Goal: Find specific page/section

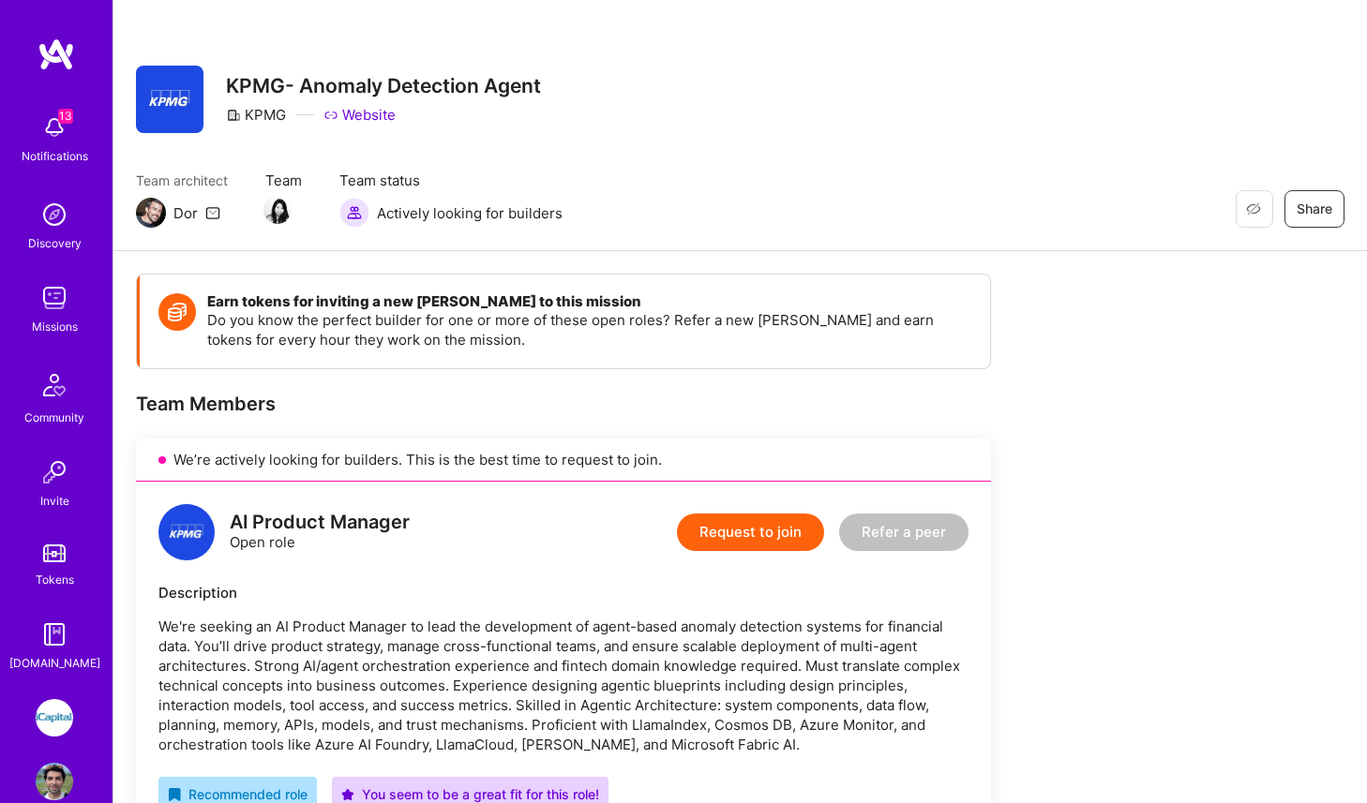
click at [52, 708] on img at bounding box center [54, 717] width 37 height 37
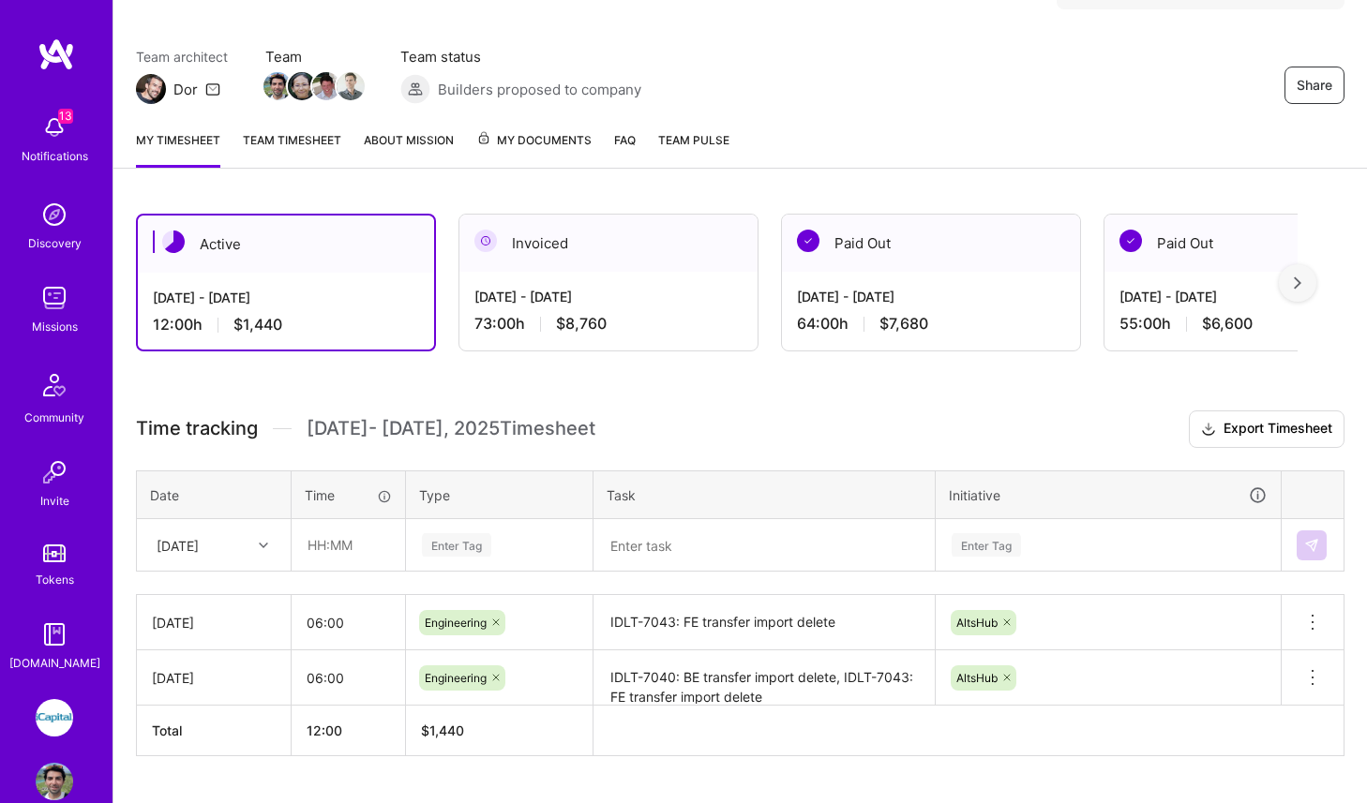
scroll to position [175, 0]
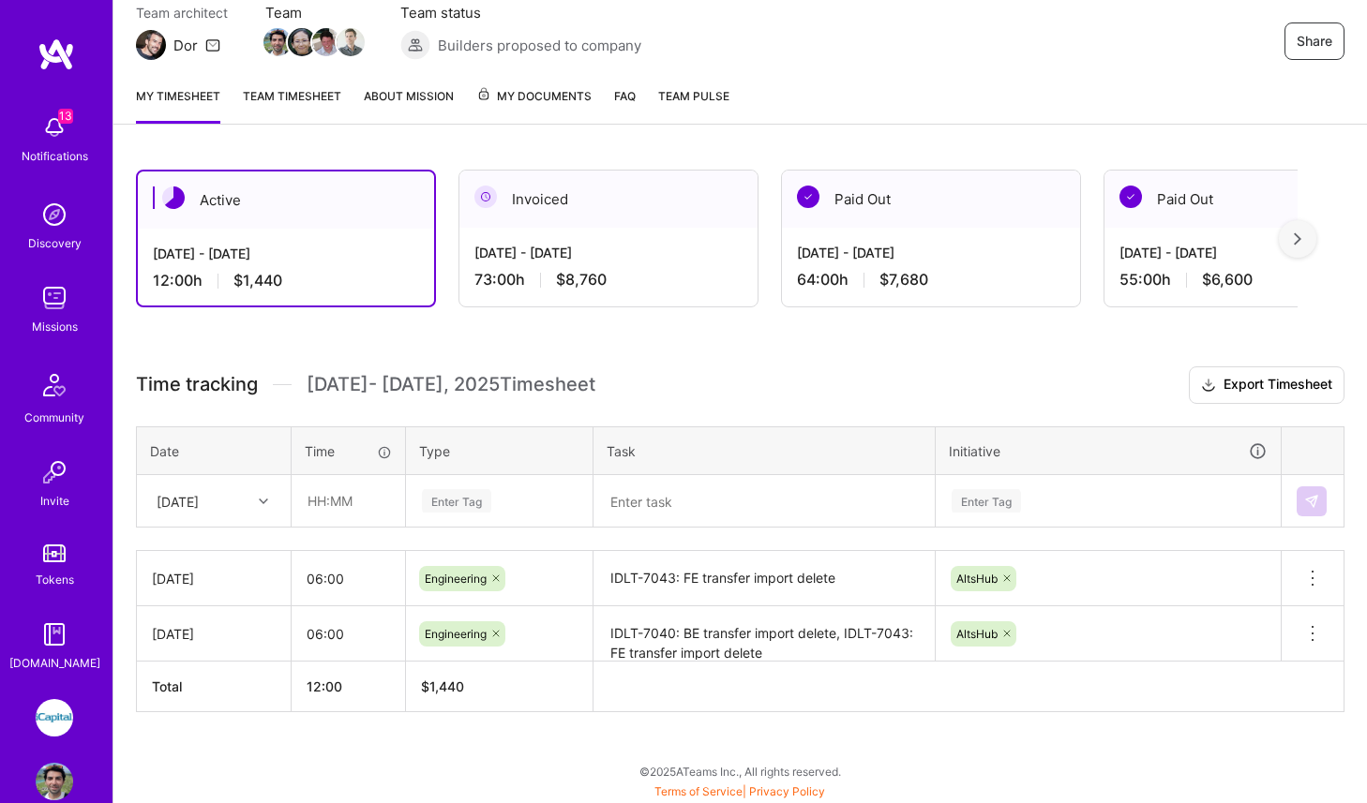
click at [61, 305] on img at bounding box center [54, 297] width 37 height 37
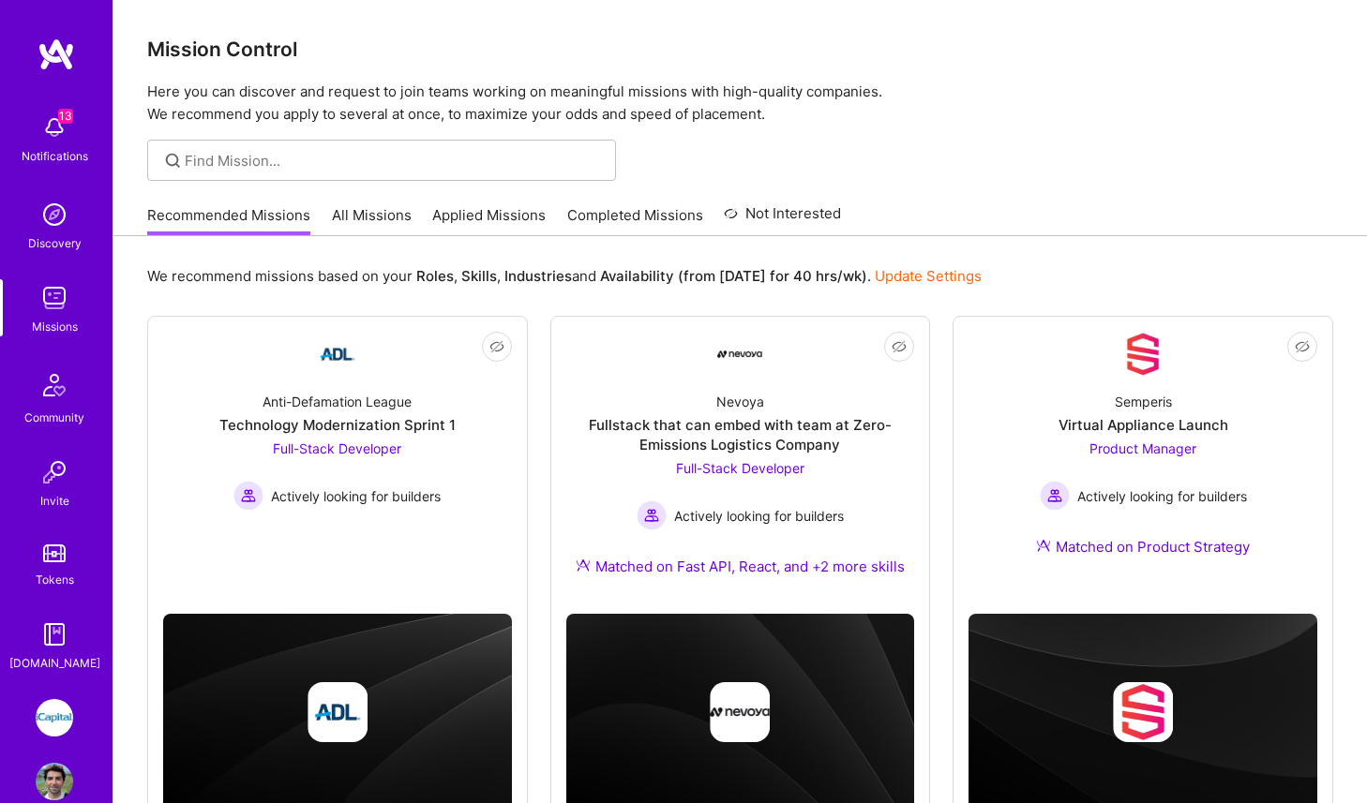
click at [346, 218] on link "All Missions" at bounding box center [372, 220] width 80 height 31
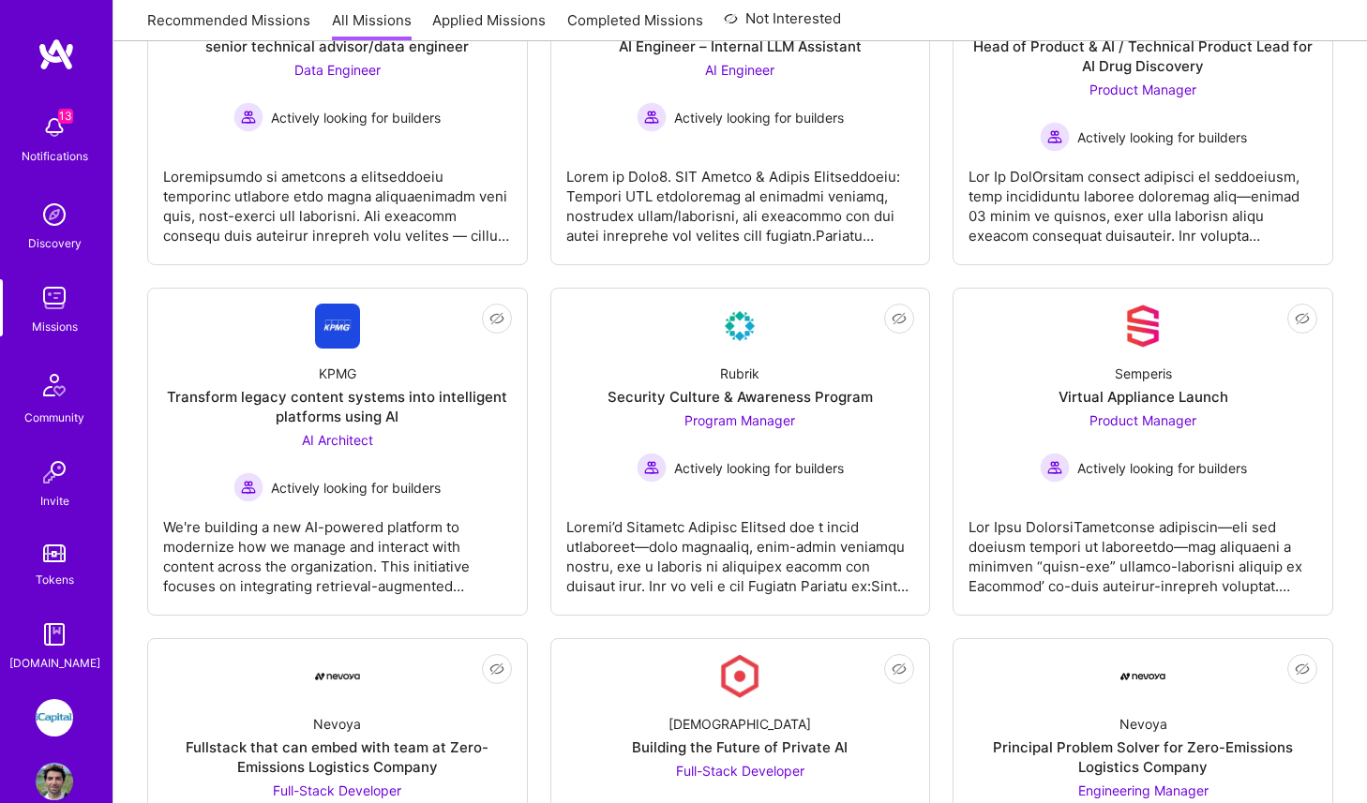
scroll to position [822, 0]
